Goal: Task Accomplishment & Management: Manage account settings

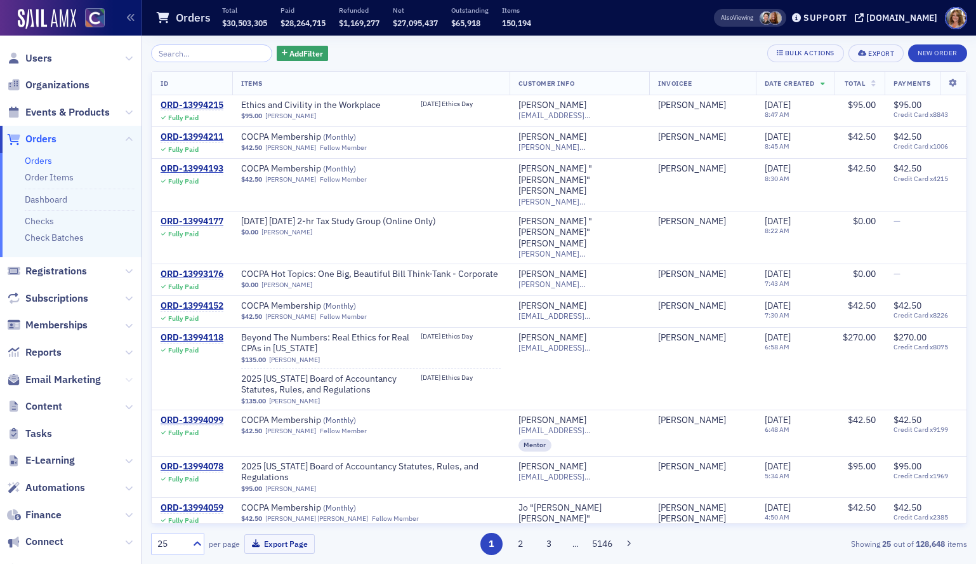
click at [128, 378] on icon at bounding box center [129, 380] width 8 height 8
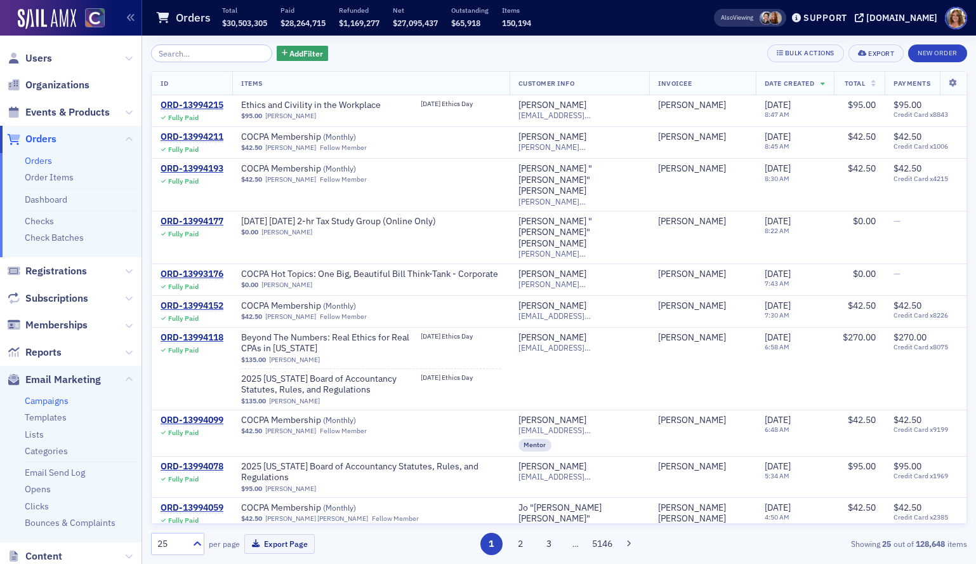
click at [55, 402] on link "Campaigns" at bounding box center [47, 400] width 44 height 11
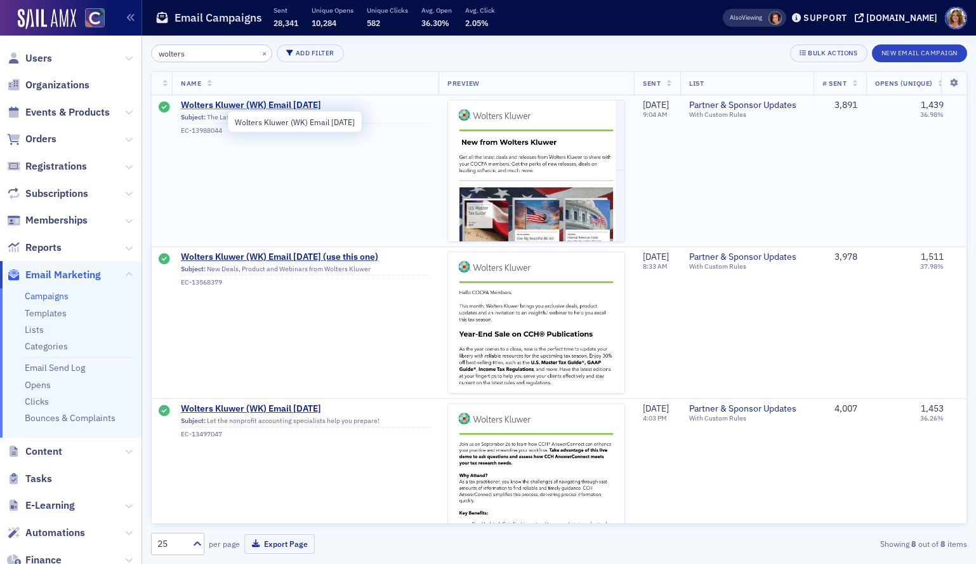
type input "wolters"
click at [301, 107] on span "Wolters Kluwer (WK) Email [DATE]" at bounding box center [305, 105] width 249 height 11
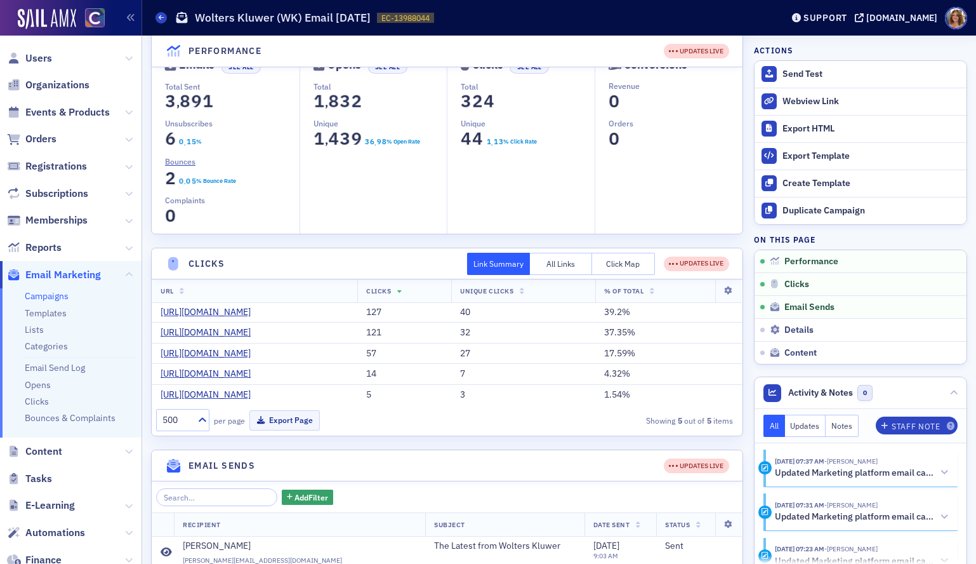
scroll to position [88, 0]
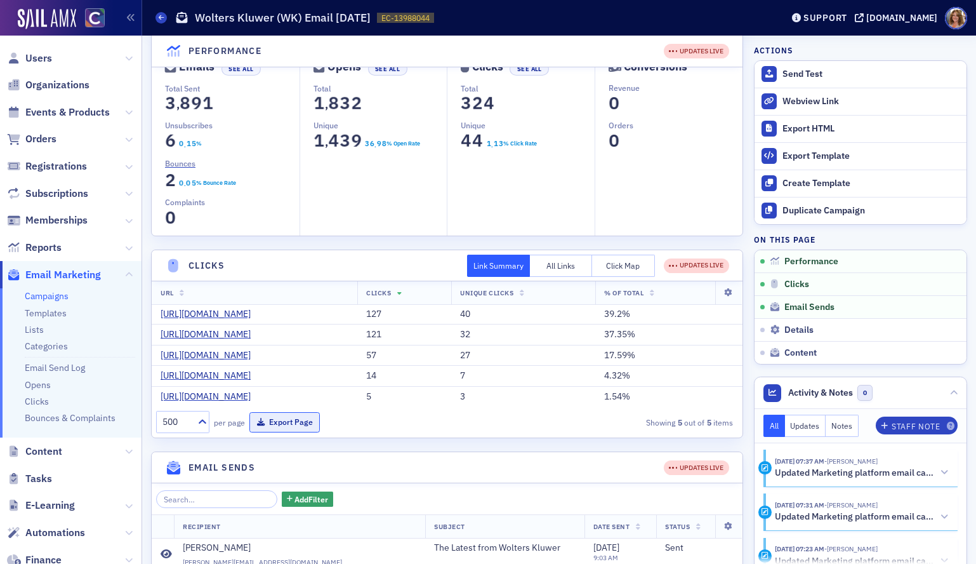
click at [291, 432] on button "Export Page" at bounding box center [284, 422] width 70 height 20
click at [43, 142] on span "Orders" at bounding box center [40, 139] width 31 height 14
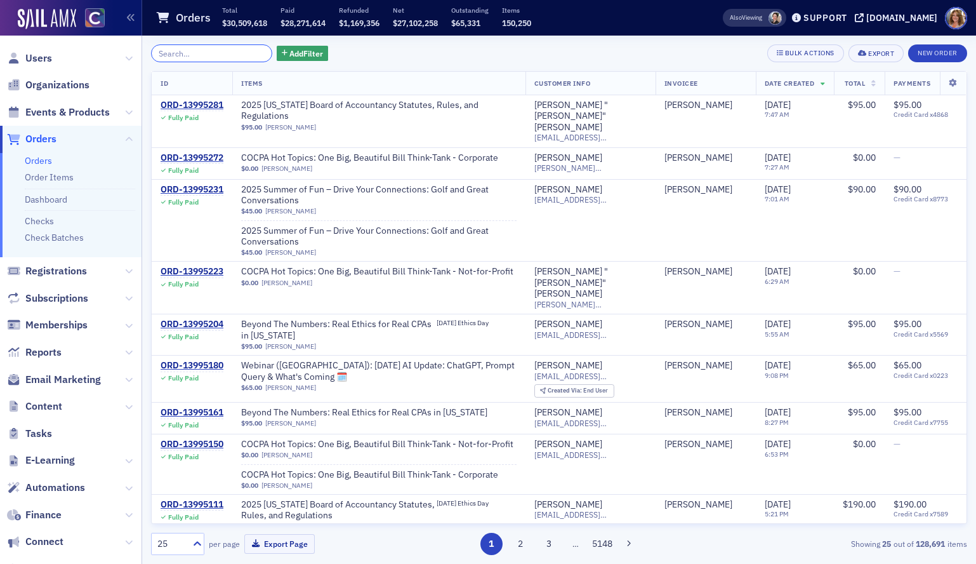
click at [210, 53] on input "search" at bounding box center [211, 53] width 121 height 18
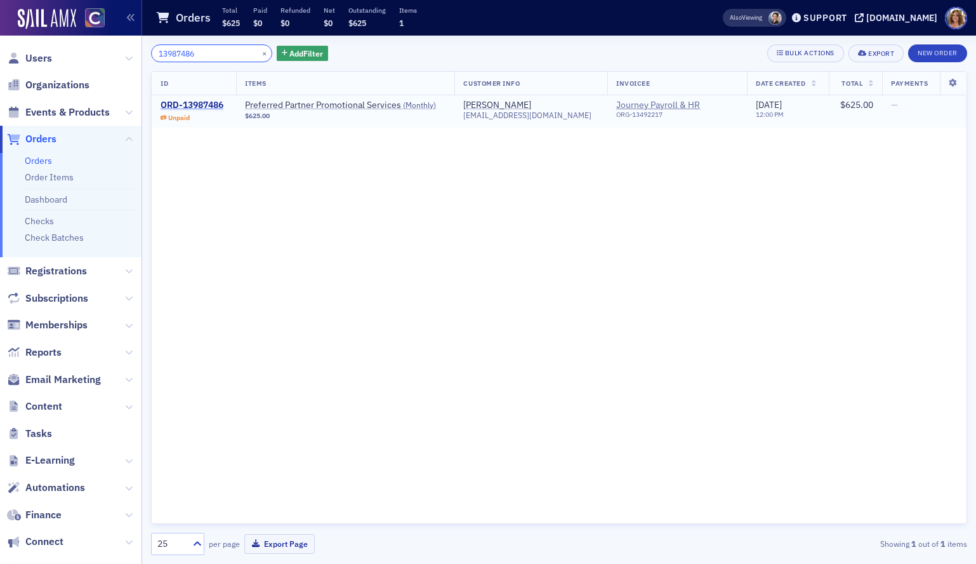
type input "13987486"
click at [189, 102] on div "ORD-13987486" at bounding box center [192, 105] width 63 height 11
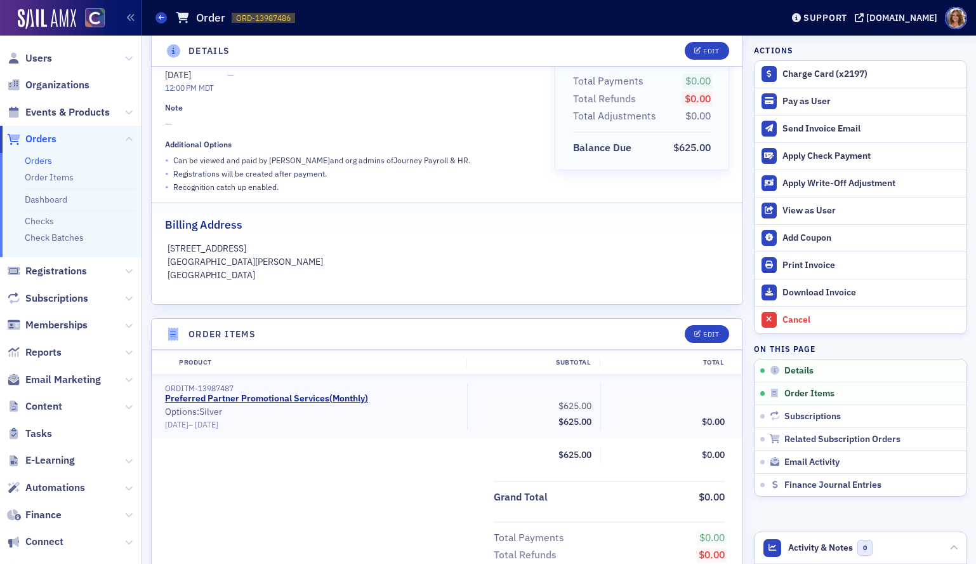
scroll to position [159, 0]
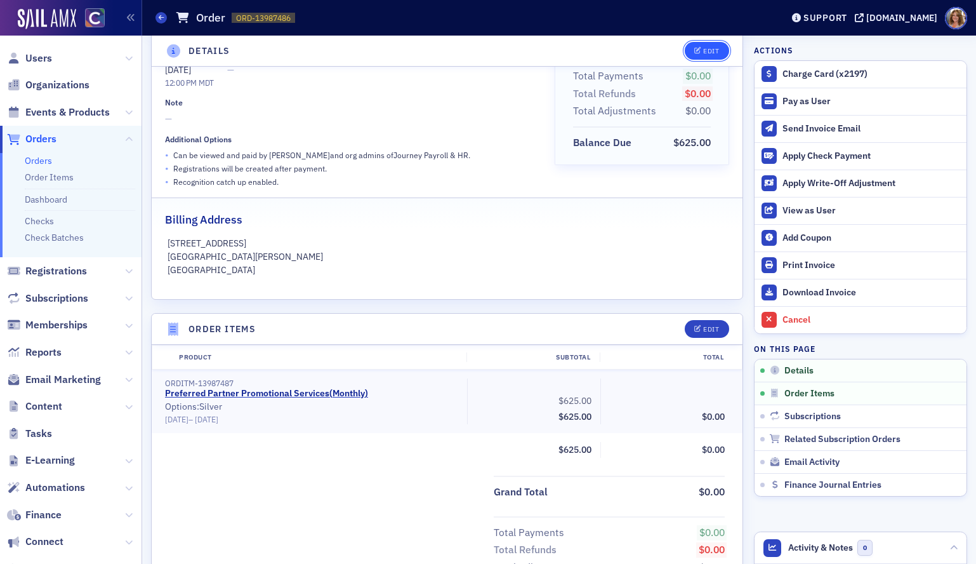
click at [711, 50] on div "Edit" at bounding box center [711, 51] width 16 height 7
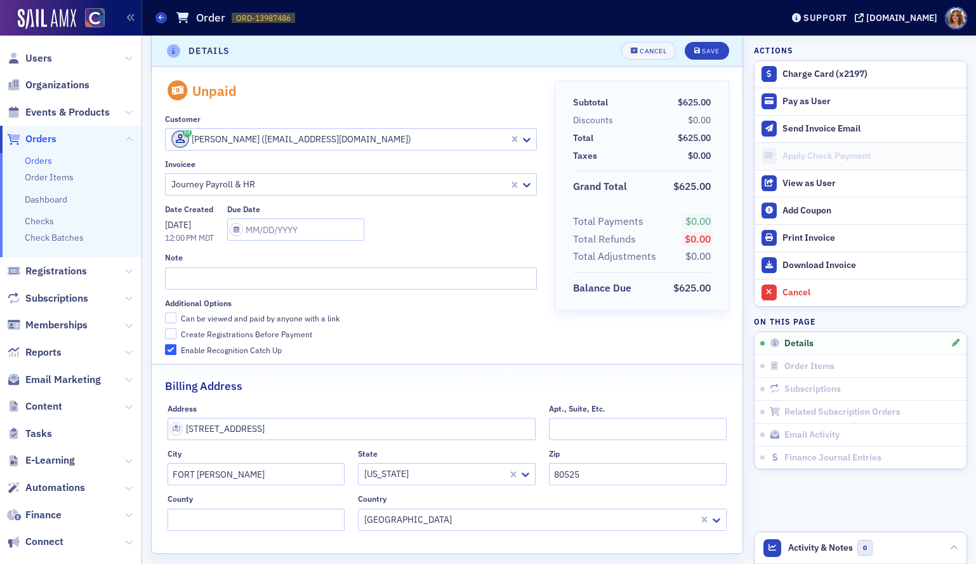
scroll to position [3, 0]
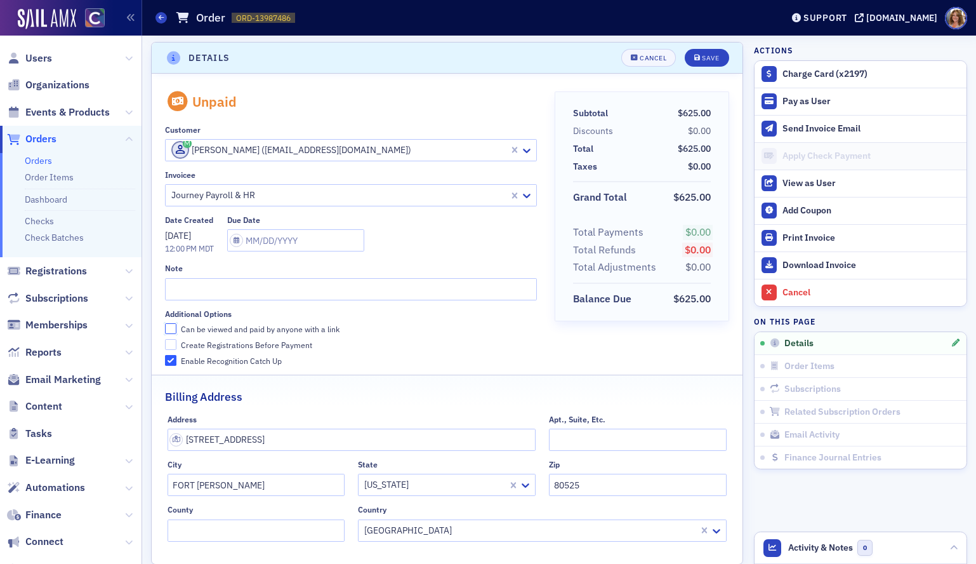
click at [171, 329] on input "Can be viewed and paid by anyone with a link" at bounding box center [170, 328] width 11 height 11
checkbox input "true"
click at [712, 56] on div "Save" at bounding box center [710, 58] width 17 height 7
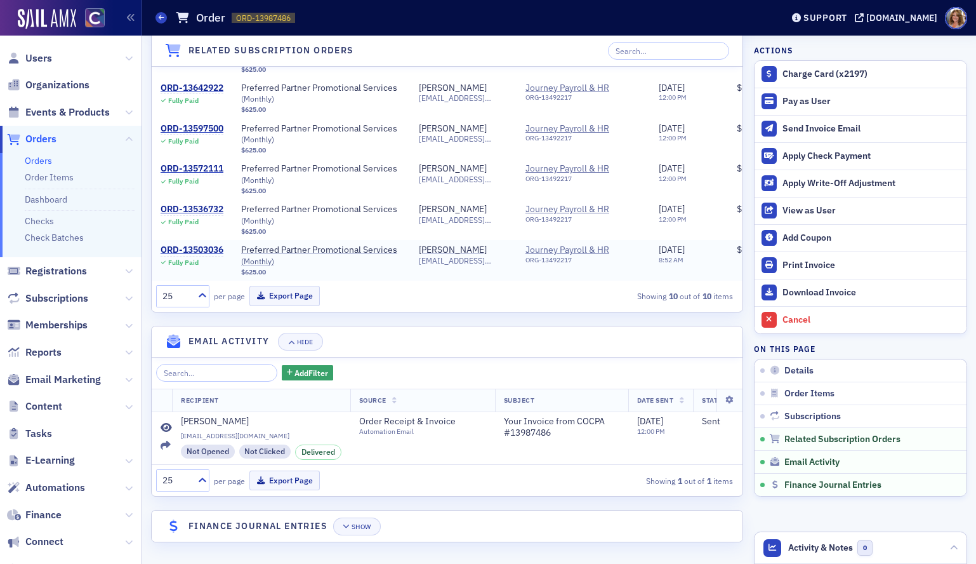
scroll to position [0, 0]
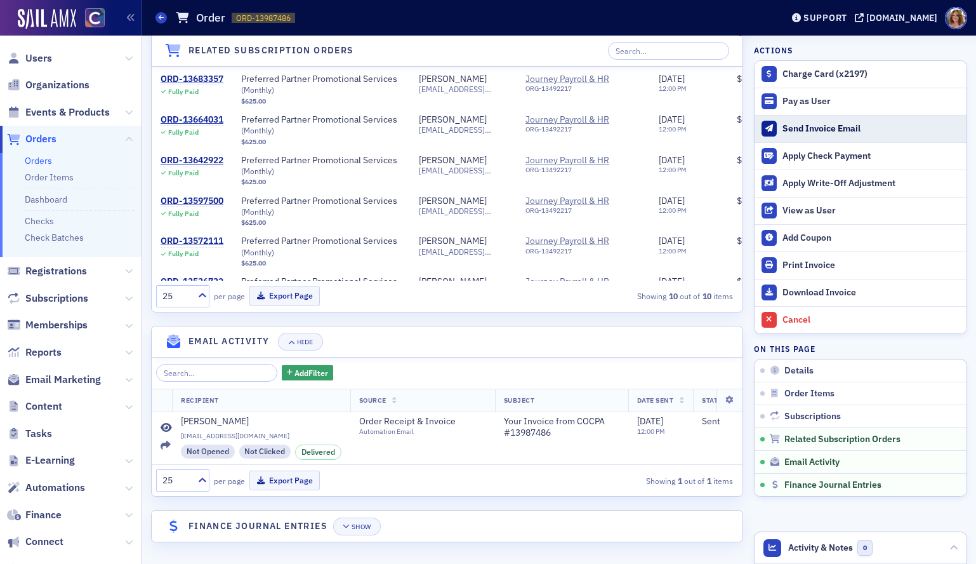
click at [814, 127] on div "Send Invoice Email" at bounding box center [872, 128] width 178 height 11
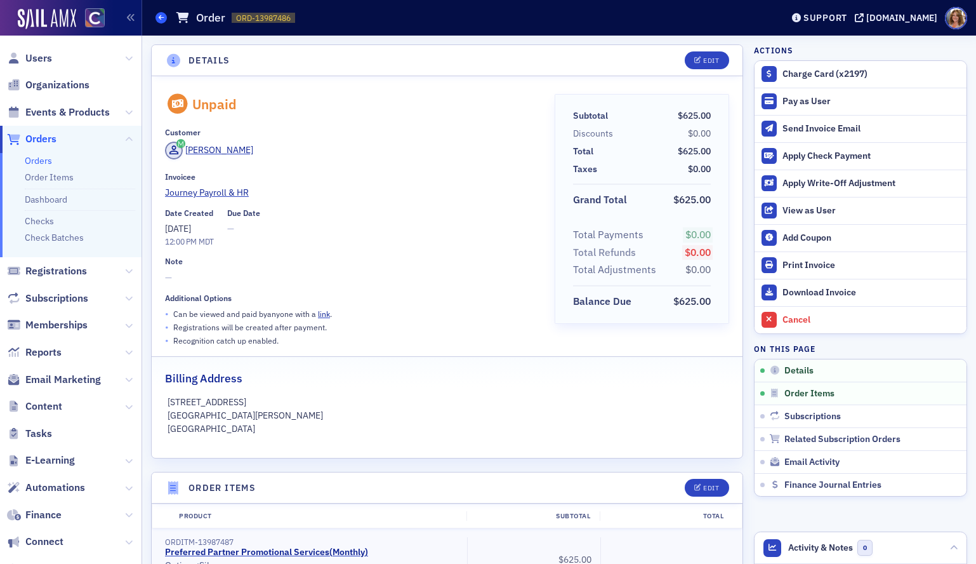
click at [161, 17] on icon at bounding box center [161, 18] width 5 height 6
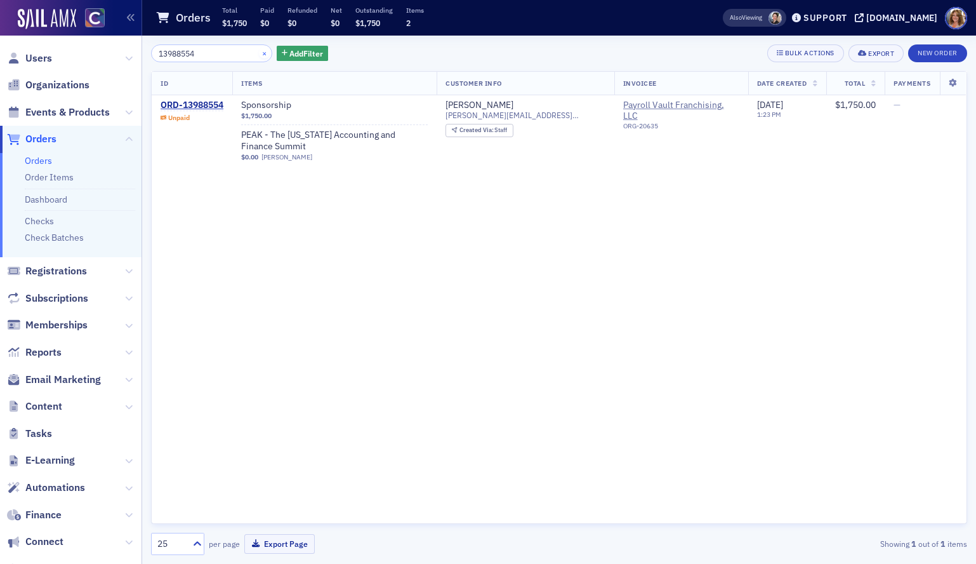
type input "13988554"
click at [259, 56] on button "×" at bounding box center [264, 52] width 11 height 11
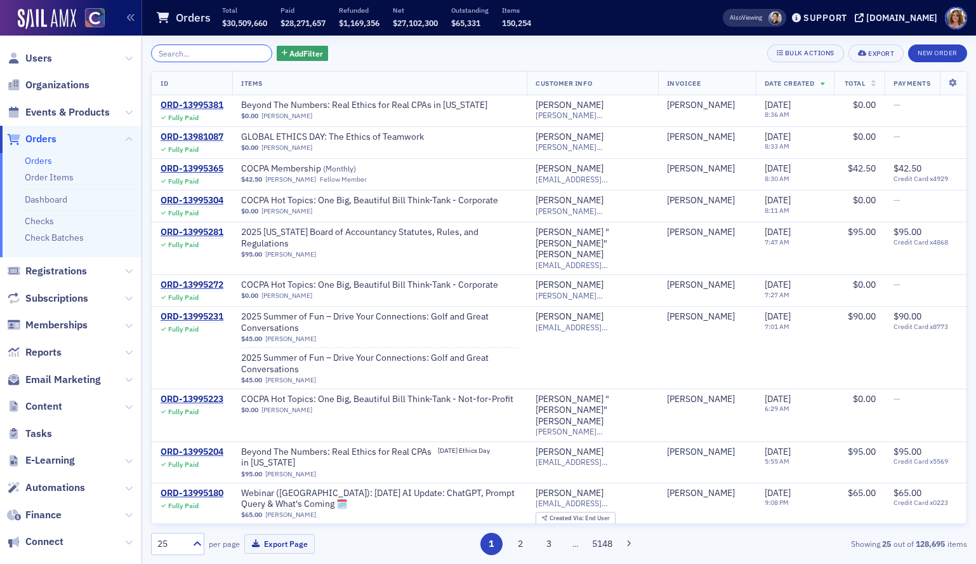
click at [170, 60] on input "search" at bounding box center [211, 53] width 121 height 18
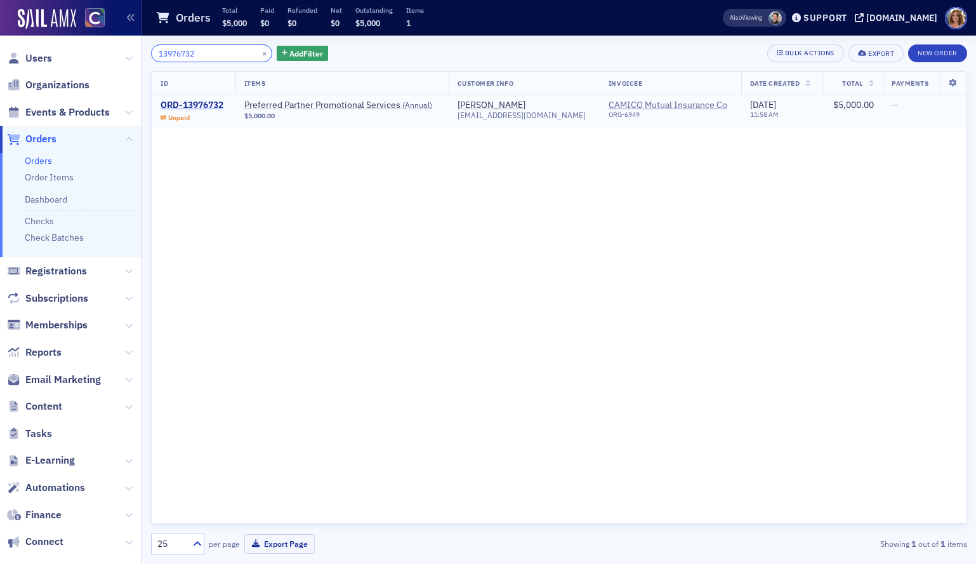
type input "13976732"
click at [180, 108] on div "ORD-13976732" at bounding box center [192, 105] width 63 height 11
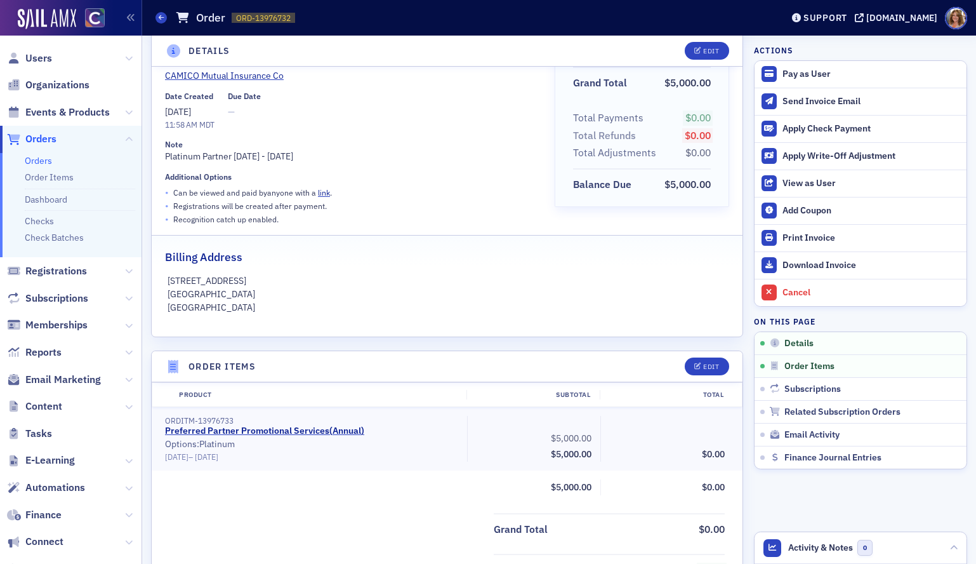
scroll to position [69, 0]
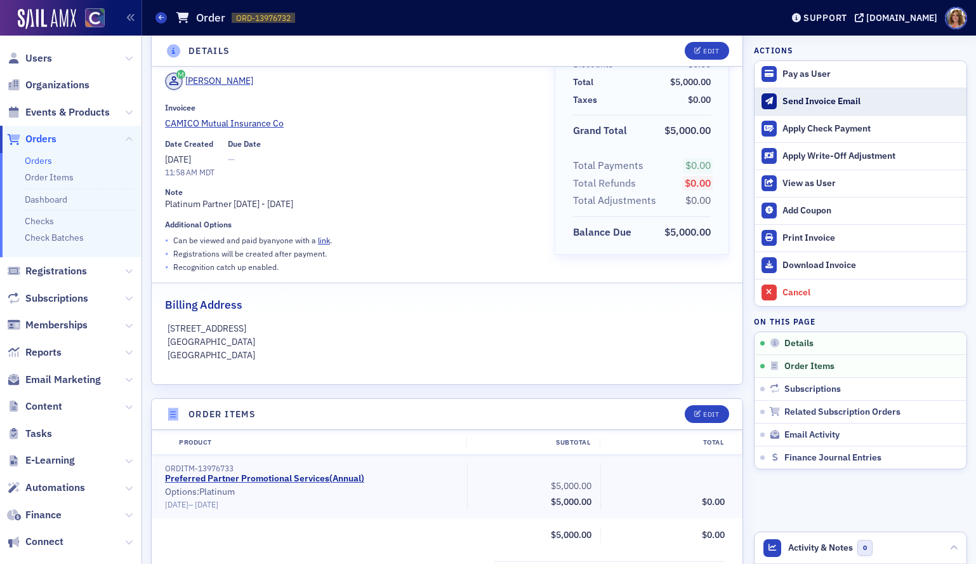
click at [796, 100] on div "Send Invoice Email" at bounding box center [872, 101] width 178 height 11
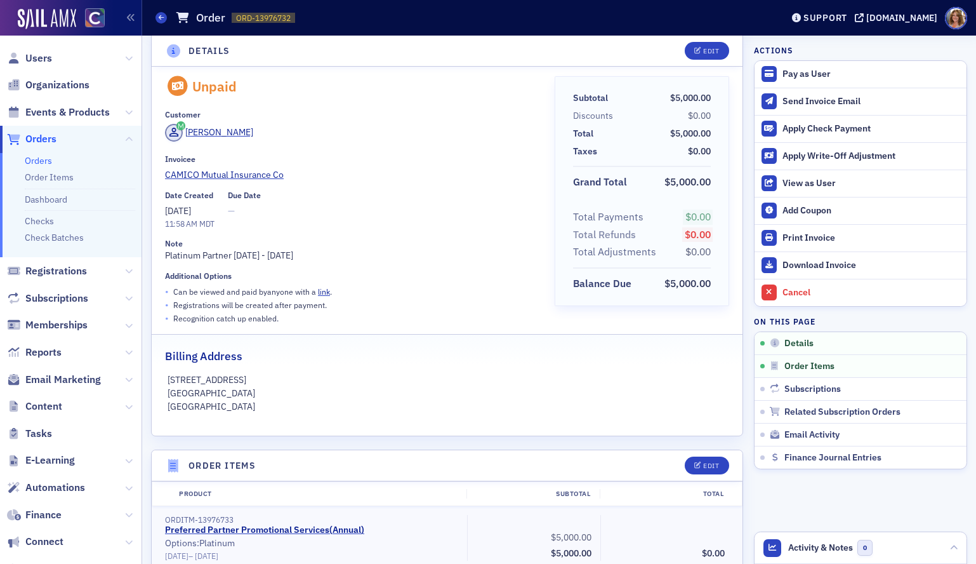
scroll to position [8, 0]
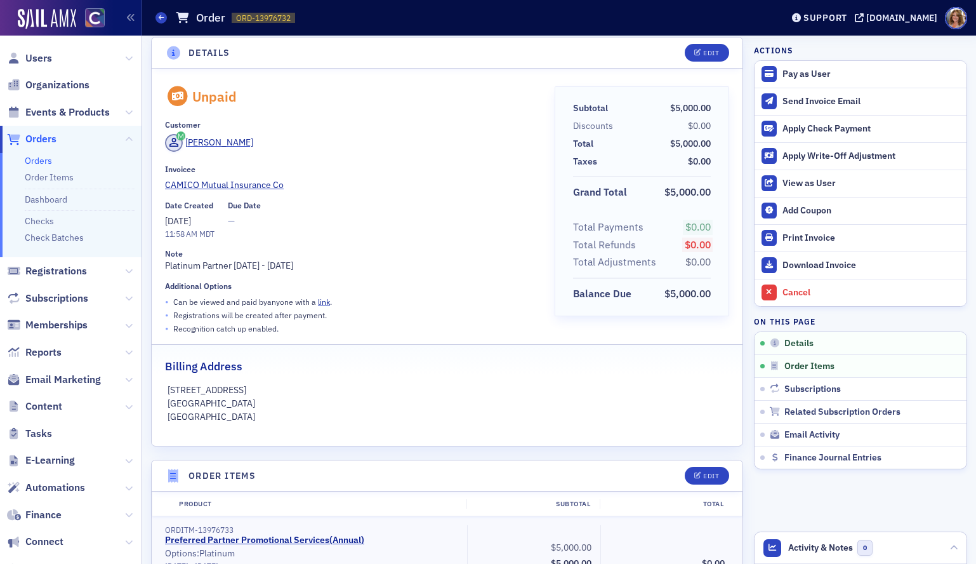
click at [41, 135] on span "Orders" at bounding box center [40, 139] width 31 height 14
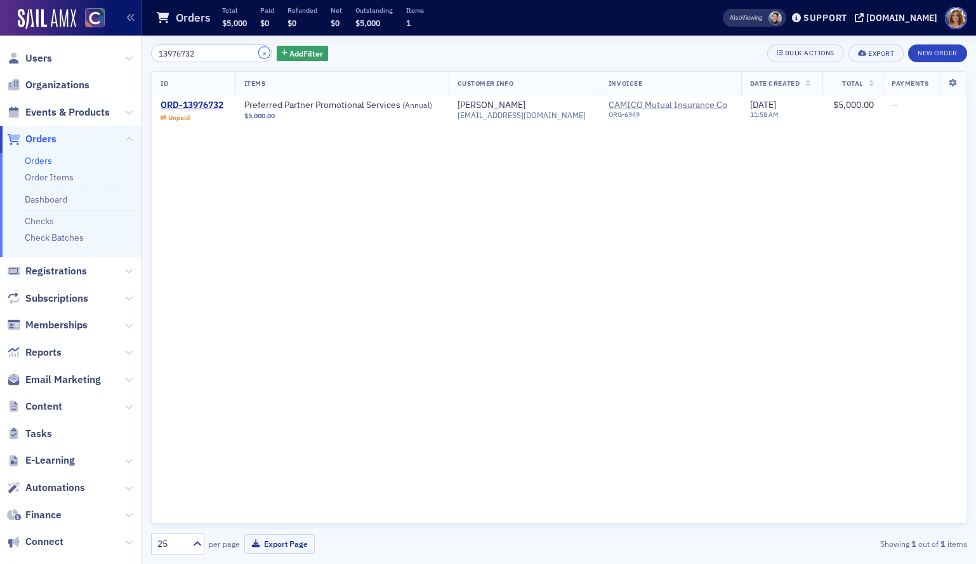
click at [259, 51] on button "×" at bounding box center [264, 52] width 11 height 11
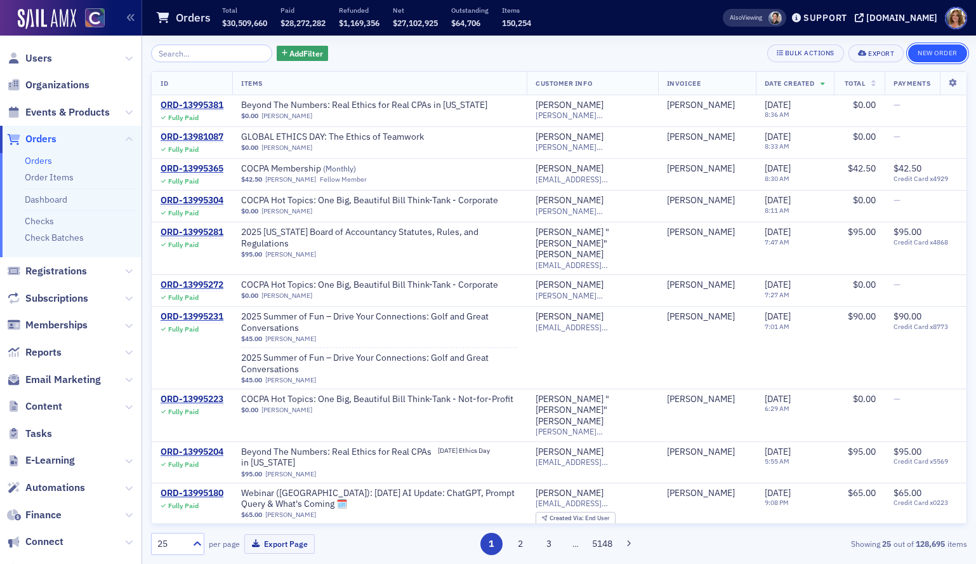
click at [937, 57] on button "New Order" at bounding box center [937, 53] width 59 height 18
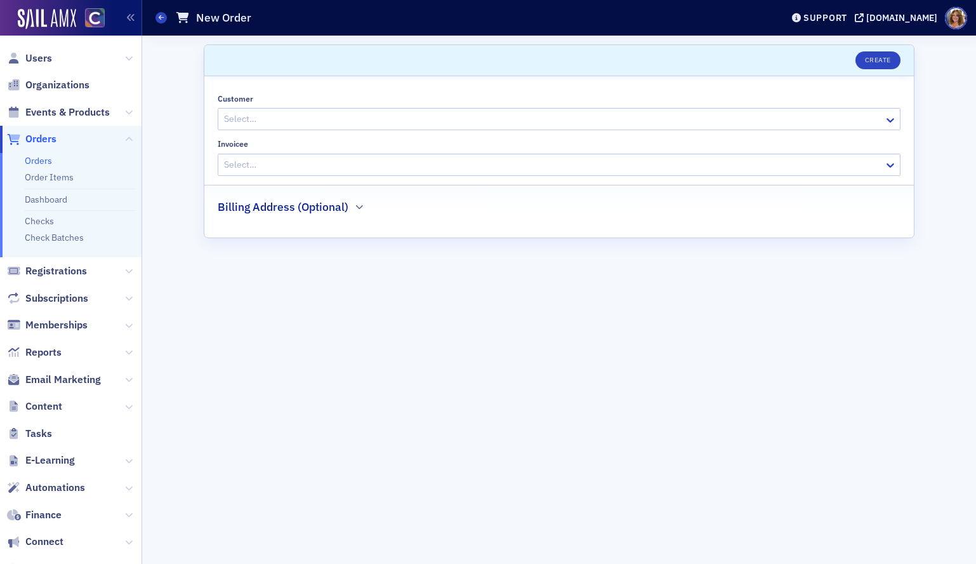
click at [615, 124] on div at bounding box center [553, 119] width 660 height 16
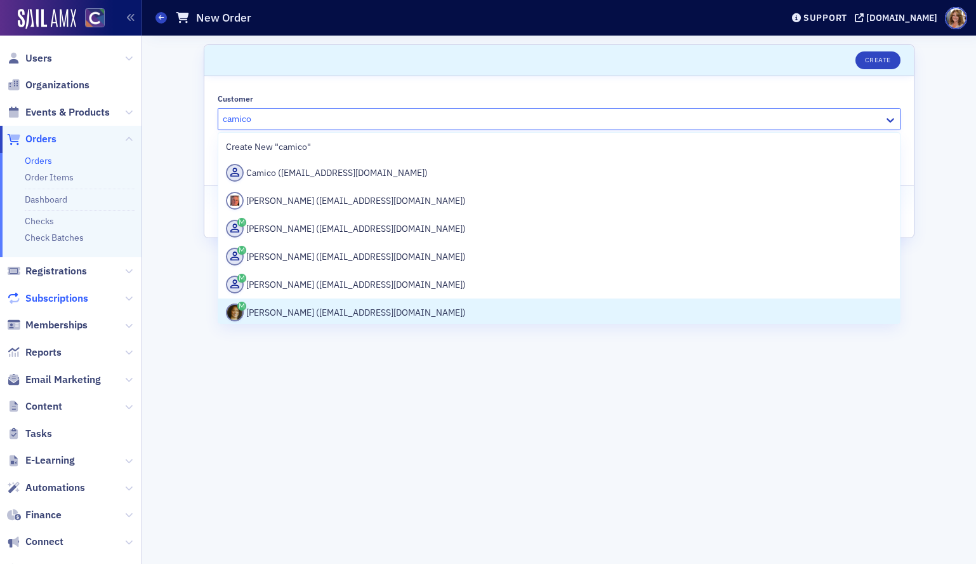
type input "camico"
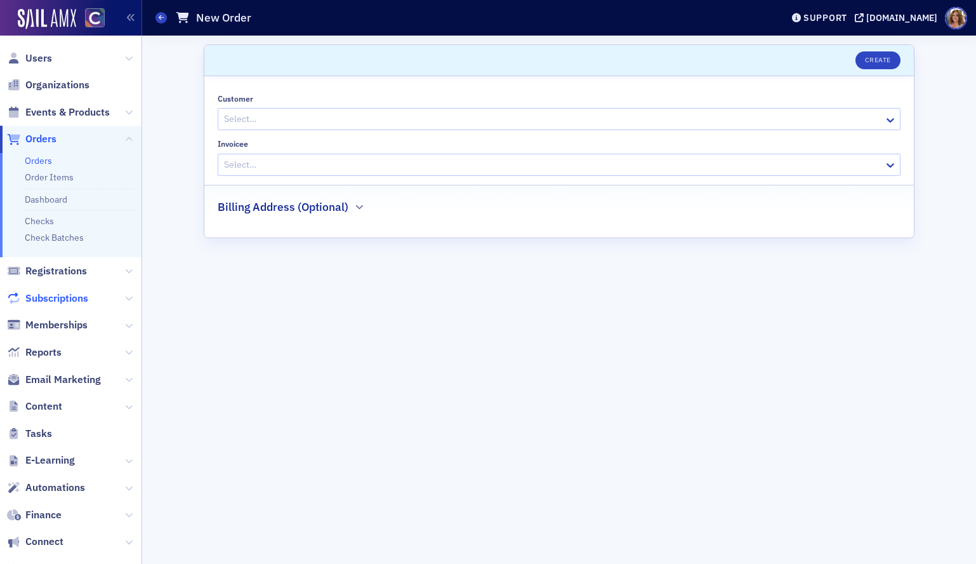
click at [84, 297] on span "Subscriptions" at bounding box center [56, 298] width 63 height 14
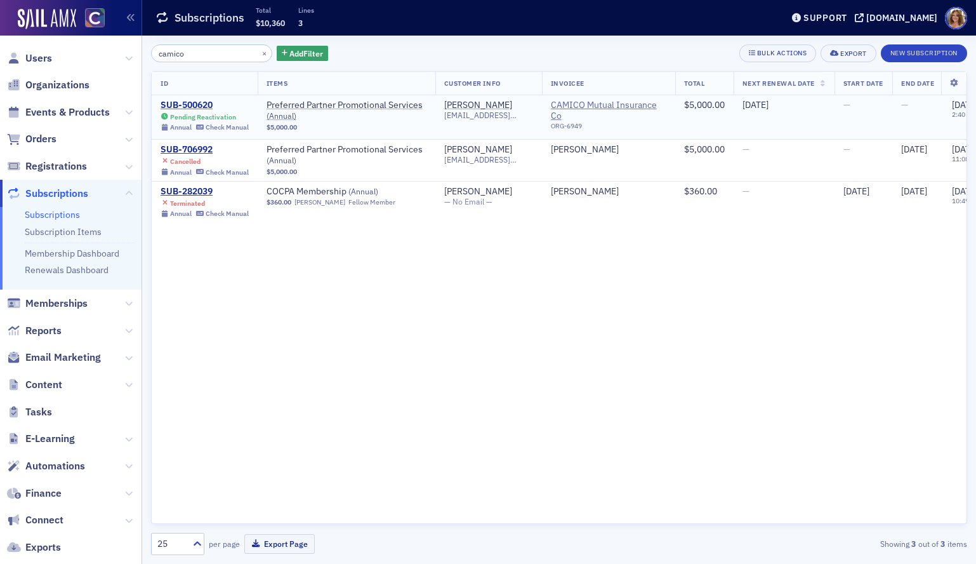
type input "camico"
click at [199, 105] on div "SUB-500620" at bounding box center [205, 105] width 88 height 11
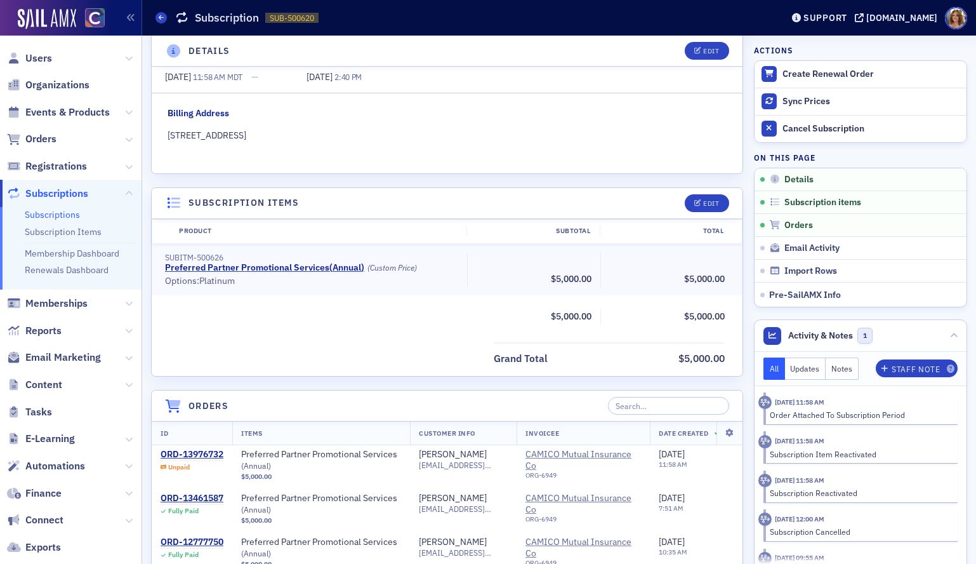
scroll to position [213, 0]
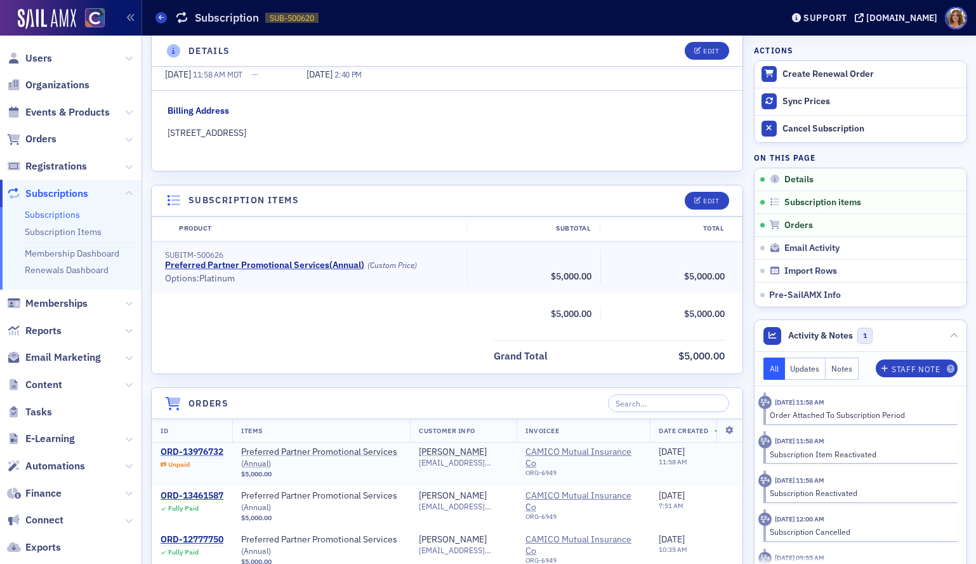
click at [203, 455] on div "ORD-13976732" at bounding box center [192, 451] width 63 height 11
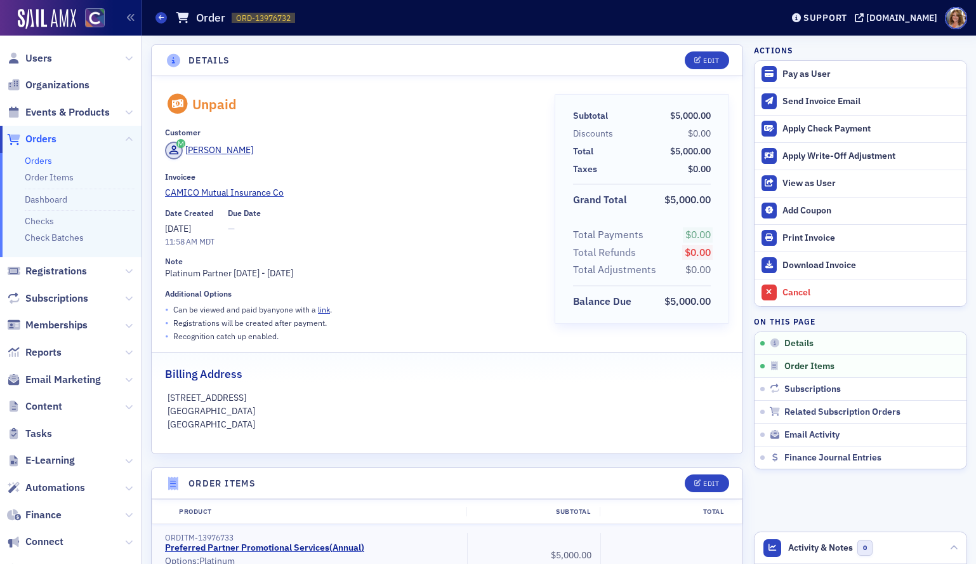
click at [49, 138] on span "Orders" at bounding box center [40, 139] width 31 height 14
